Goal: Transaction & Acquisition: Purchase product/service

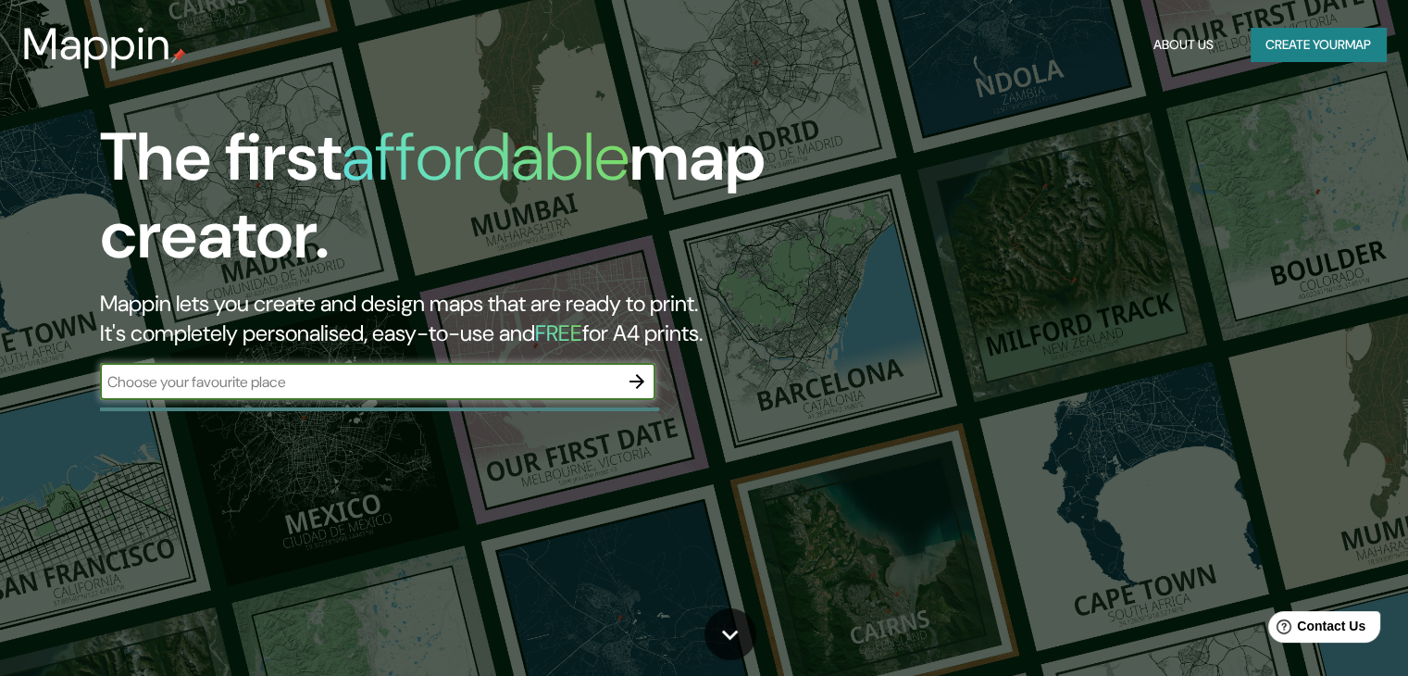
click at [1311, 53] on button "Create your map" at bounding box center [1317, 45] width 135 height 34
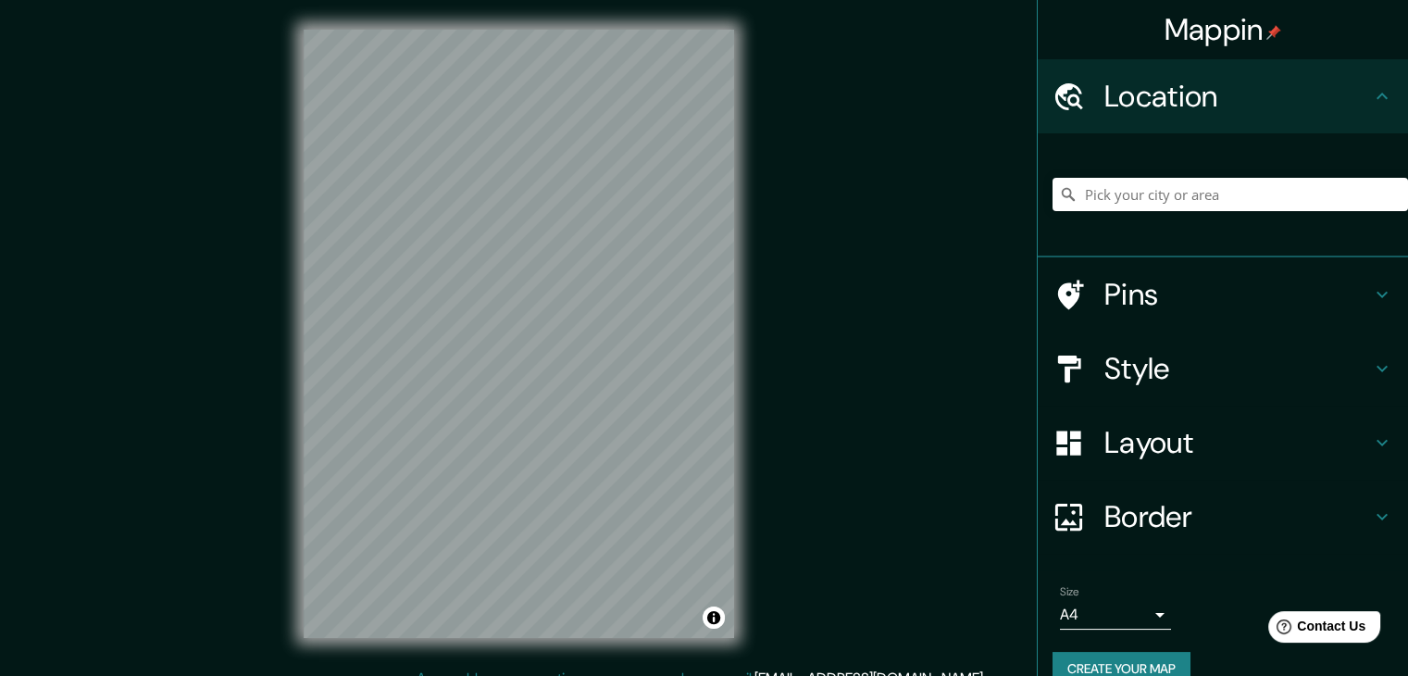
click at [1118, 361] on h4 "Style" at bounding box center [1237, 368] width 267 height 37
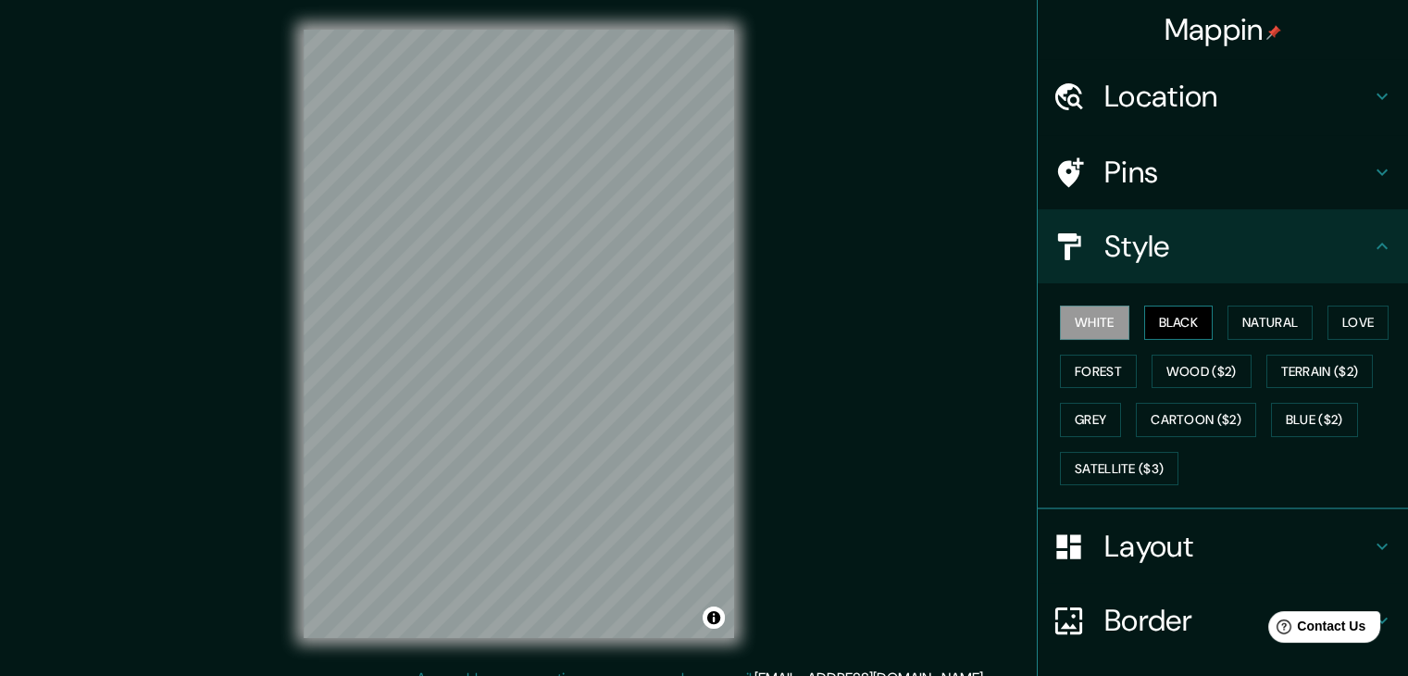
click at [1149, 334] on button "Black" at bounding box center [1178, 322] width 69 height 34
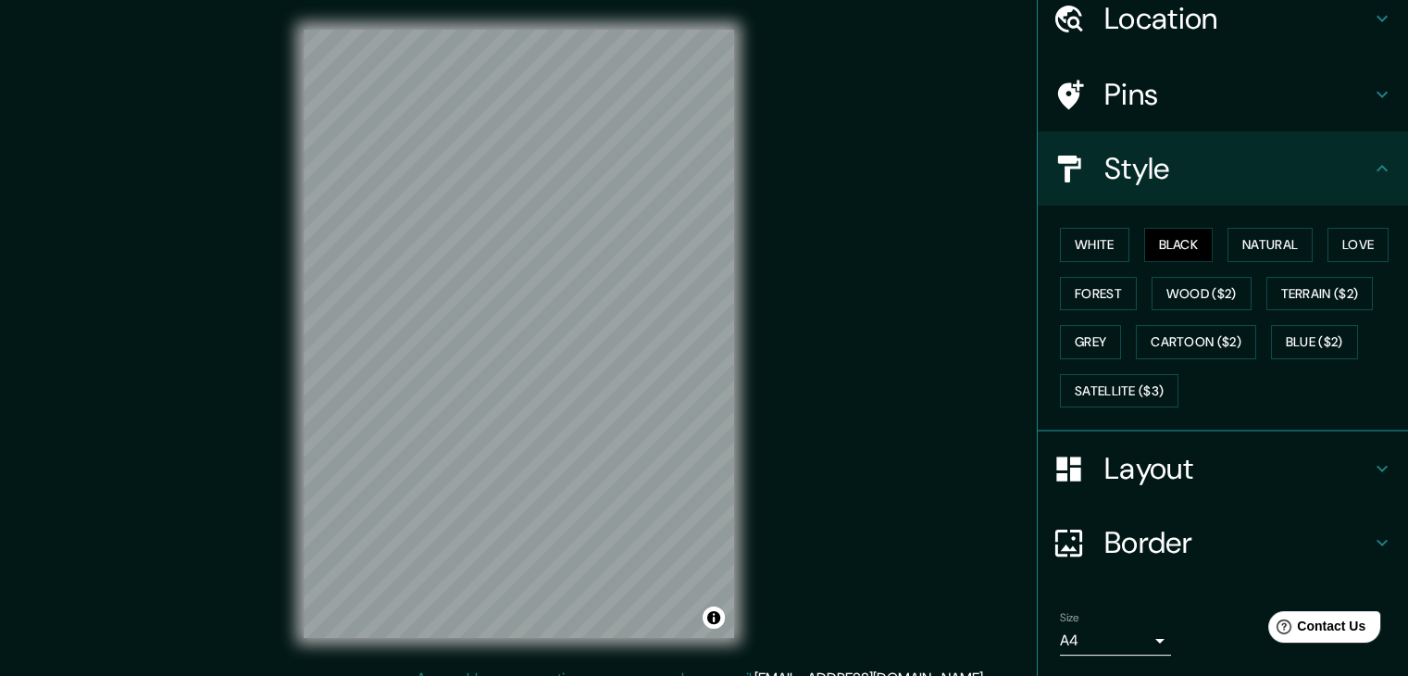
scroll to position [133, 0]
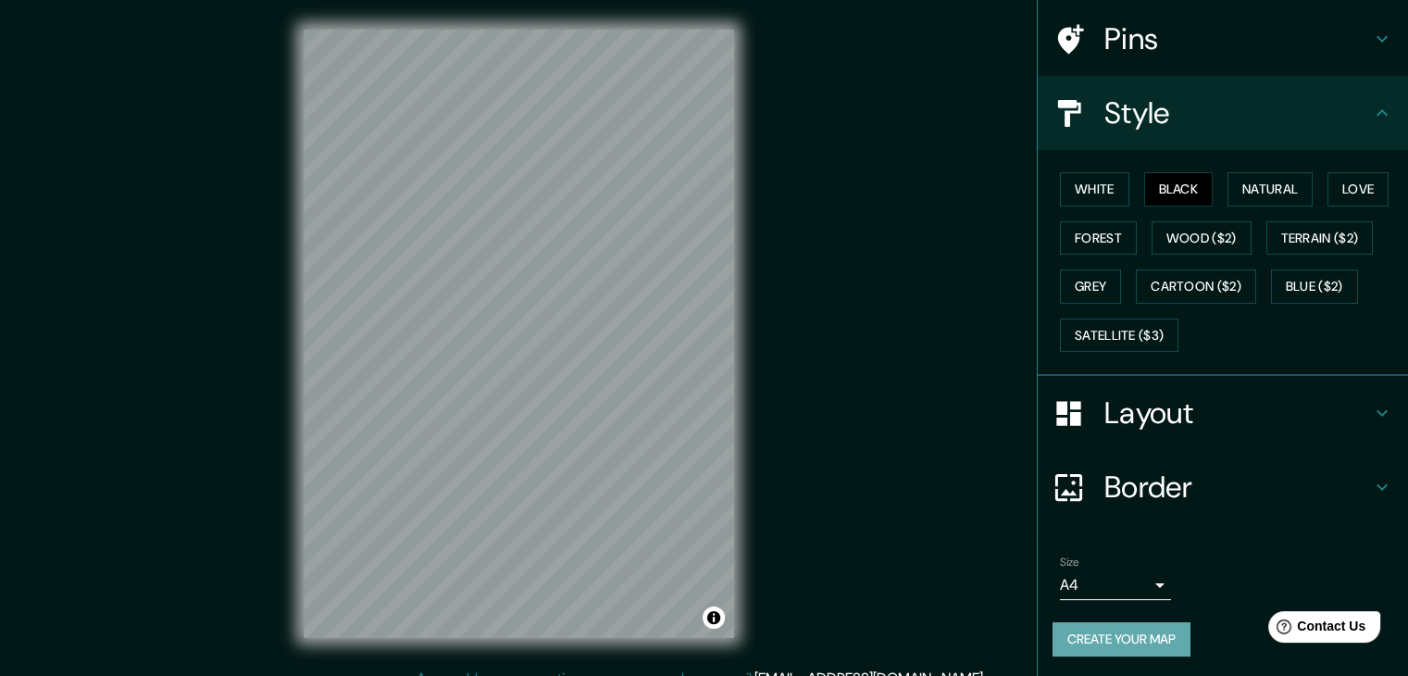
click at [1126, 638] on button "Create your map" at bounding box center [1121, 639] width 138 height 34
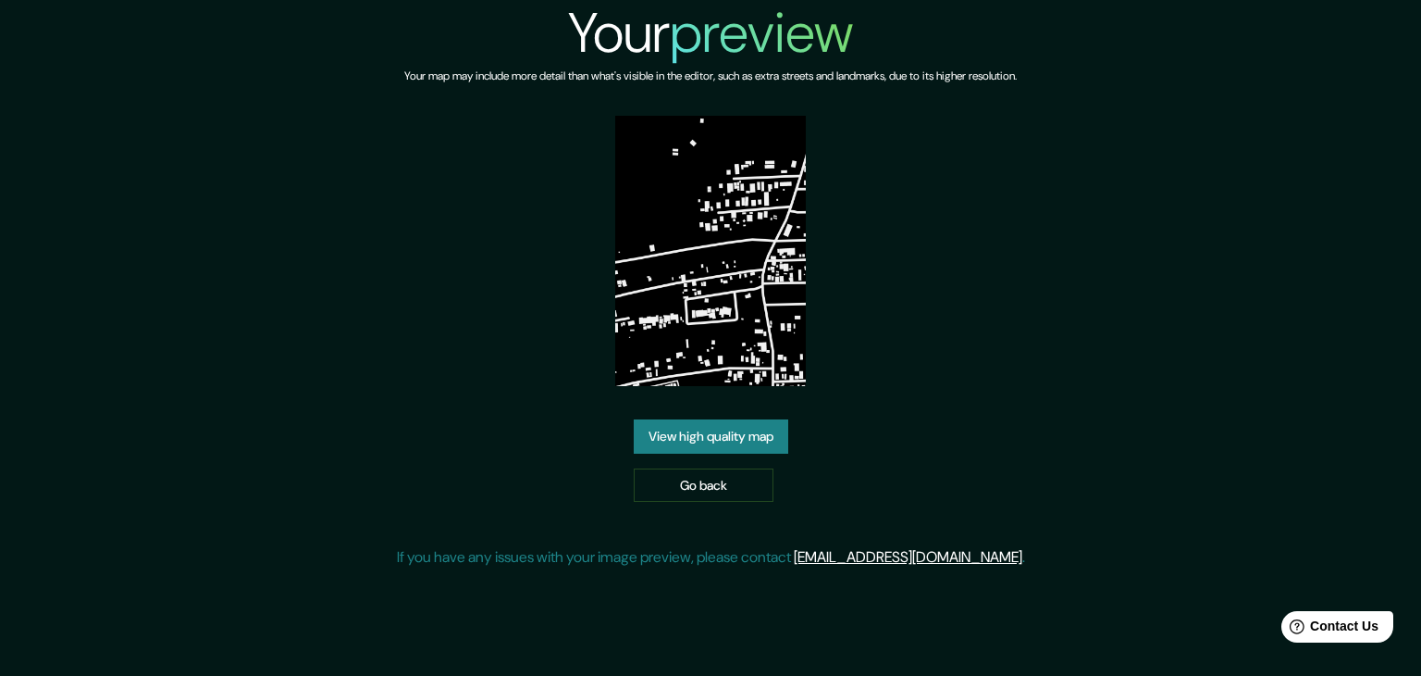
click at [746, 446] on link "View high quality map" at bounding box center [711, 436] width 155 height 34
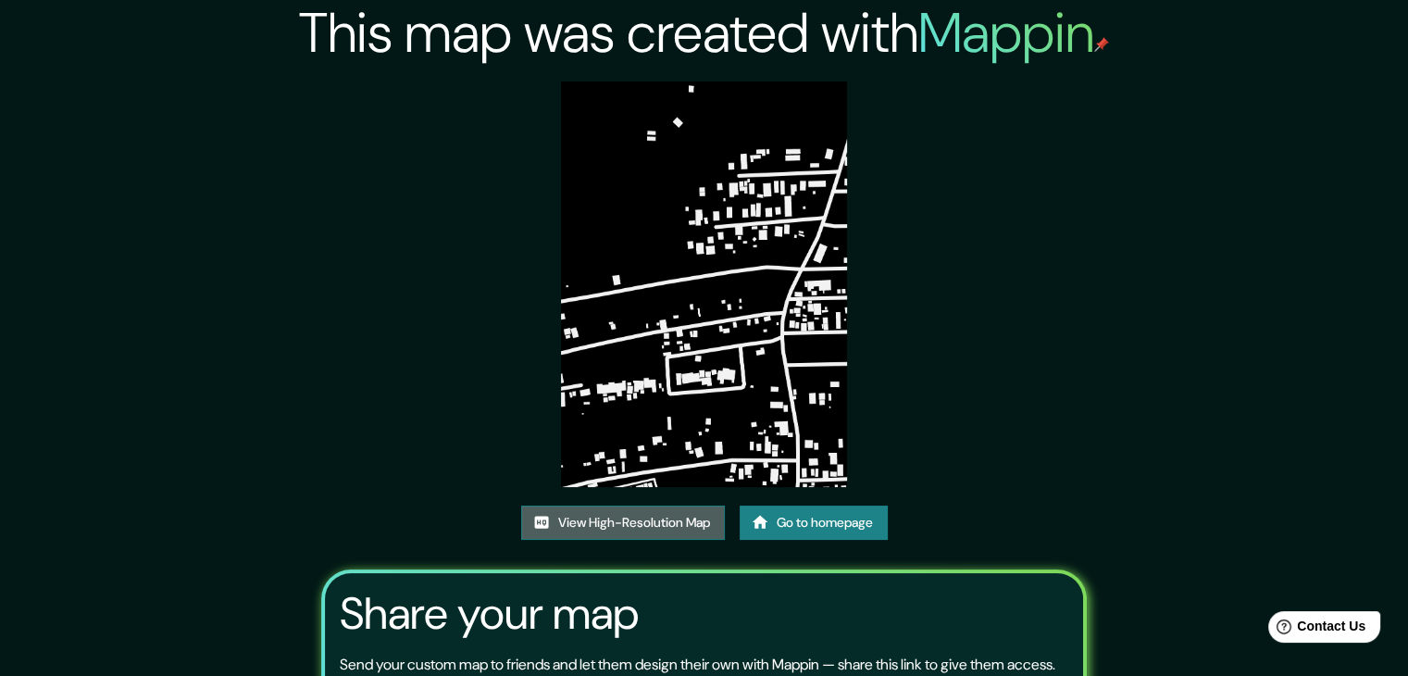
click at [638, 513] on link "View High-Resolution Map" at bounding box center [623, 522] width 204 height 34
